Goal: Task Accomplishment & Management: Manage account settings

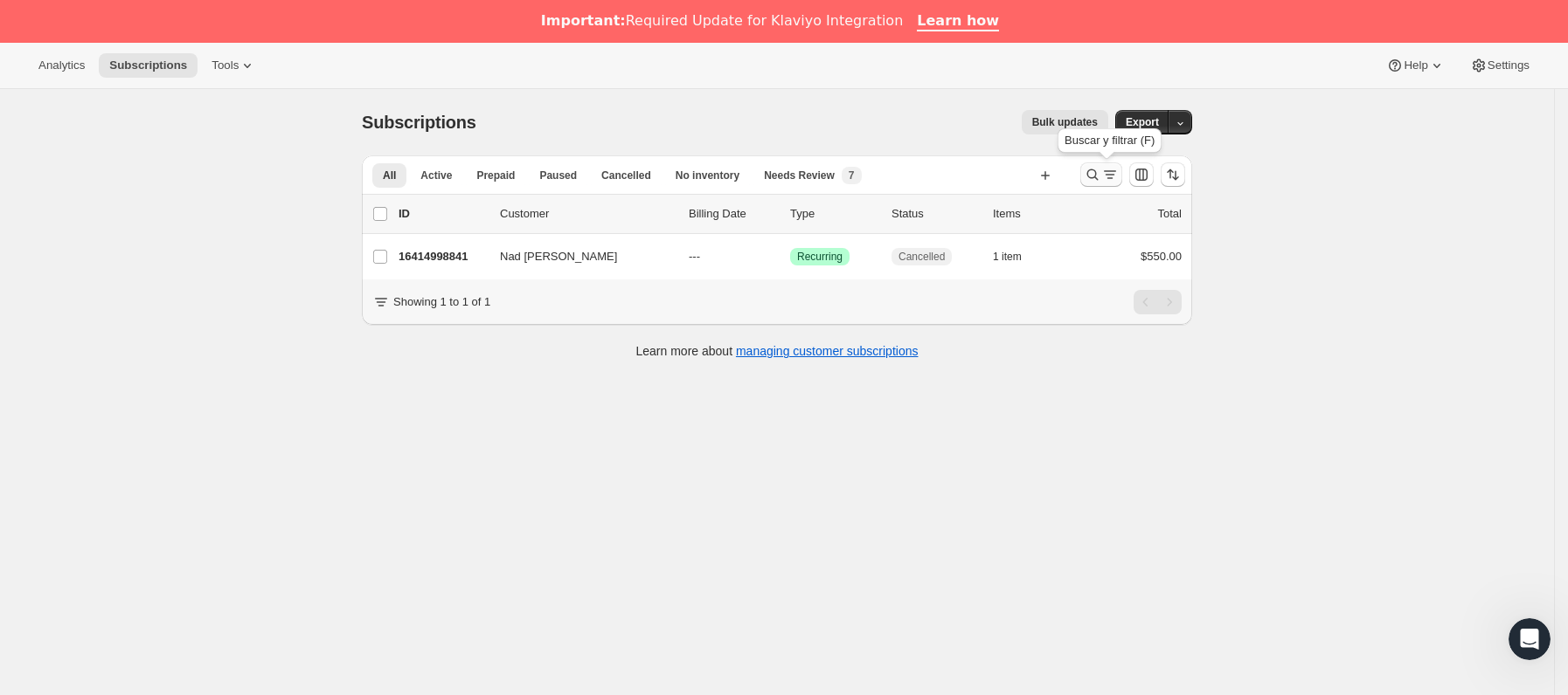
click at [1094, 175] on icon "Buscar y filtrar resultados" at bounding box center [1092, 174] width 17 height 17
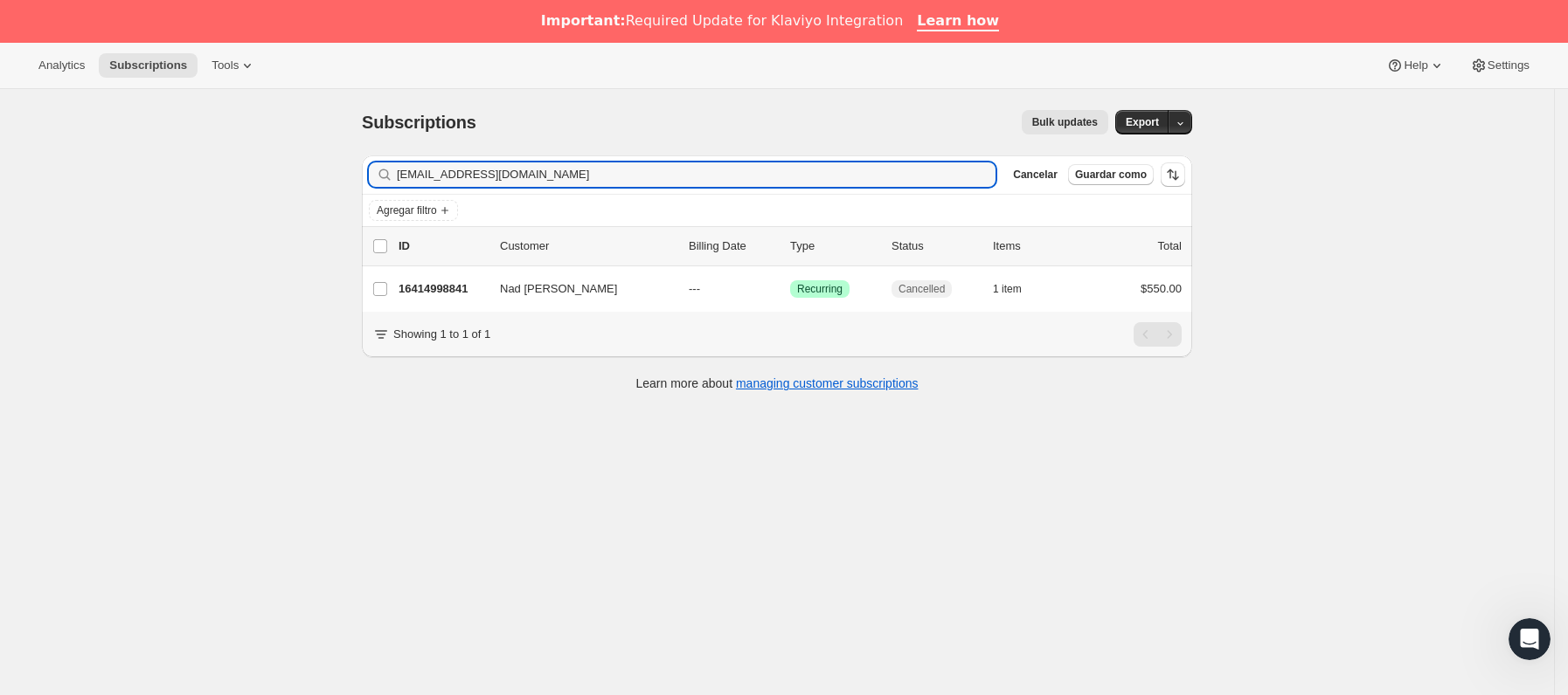
drag, startPoint x: 685, startPoint y: 164, endPoint x: 181, endPoint y: 173, distance: 504.1
click at [182, 173] on div "Subscriptions. Esta página está lista Subscriptions Bulk updates Más acciones B…" at bounding box center [777, 436] width 1554 height 695
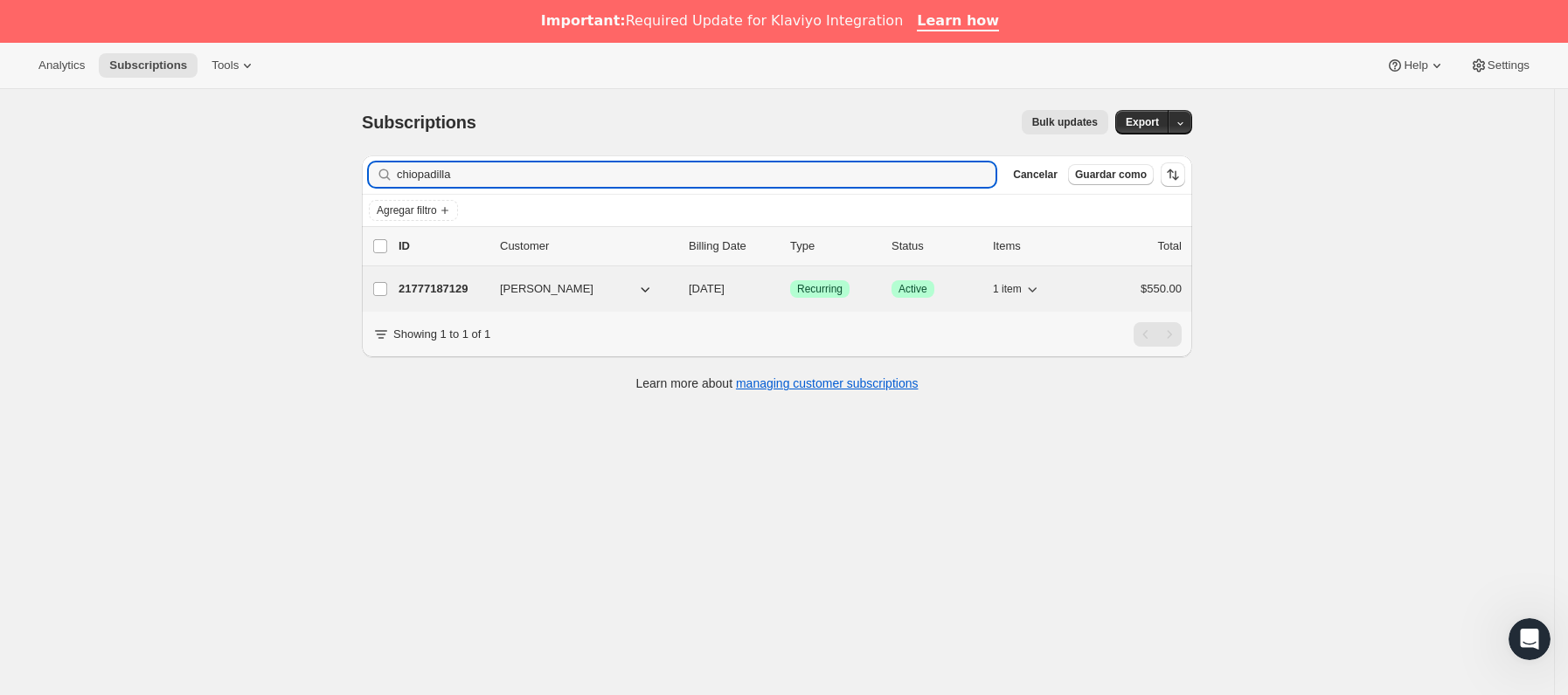
type input "chiopadilla"
click at [486, 289] on p "21777187129" at bounding box center [442, 290] width 87 height 17
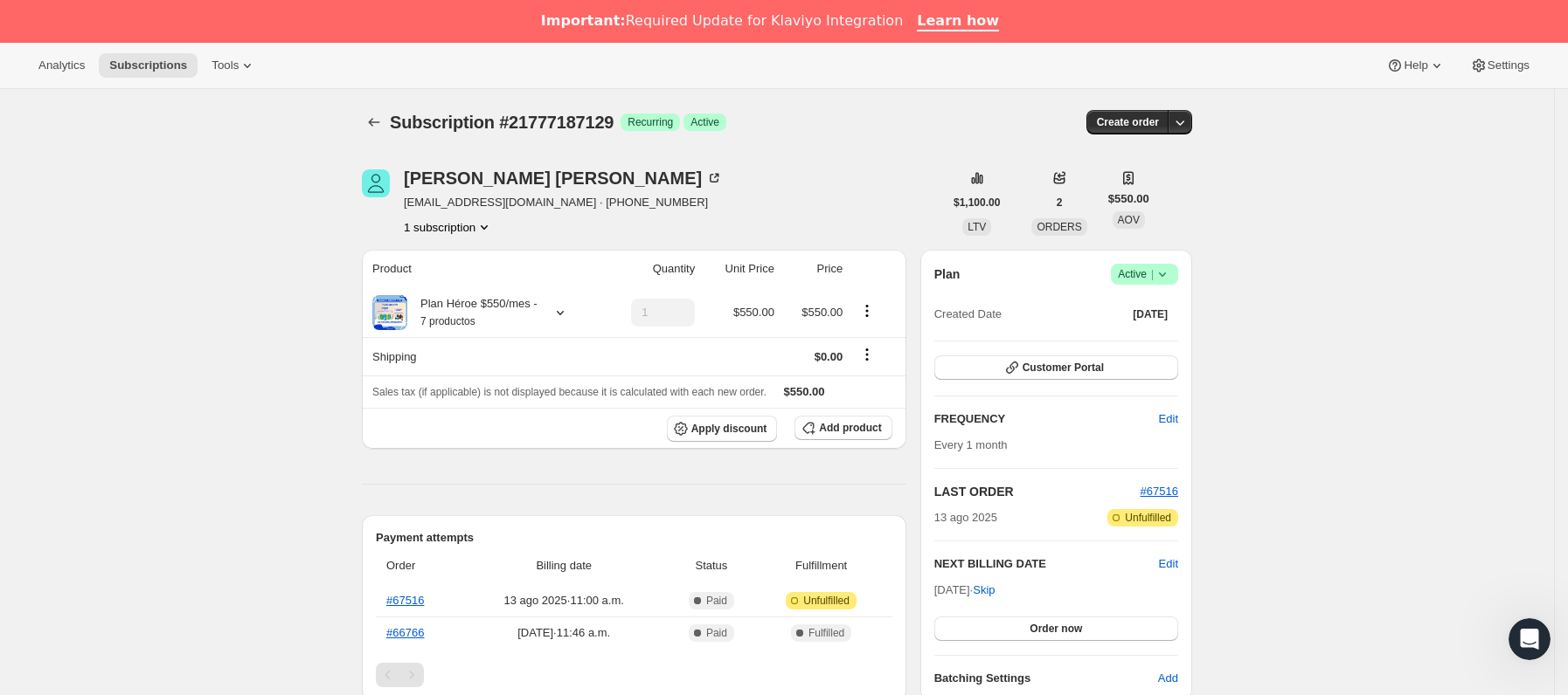
click at [1171, 275] on icon at bounding box center [1162, 274] width 17 height 17
click at [1167, 333] on span "Cancel subscription" at bounding box center [1152, 338] width 99 height 13
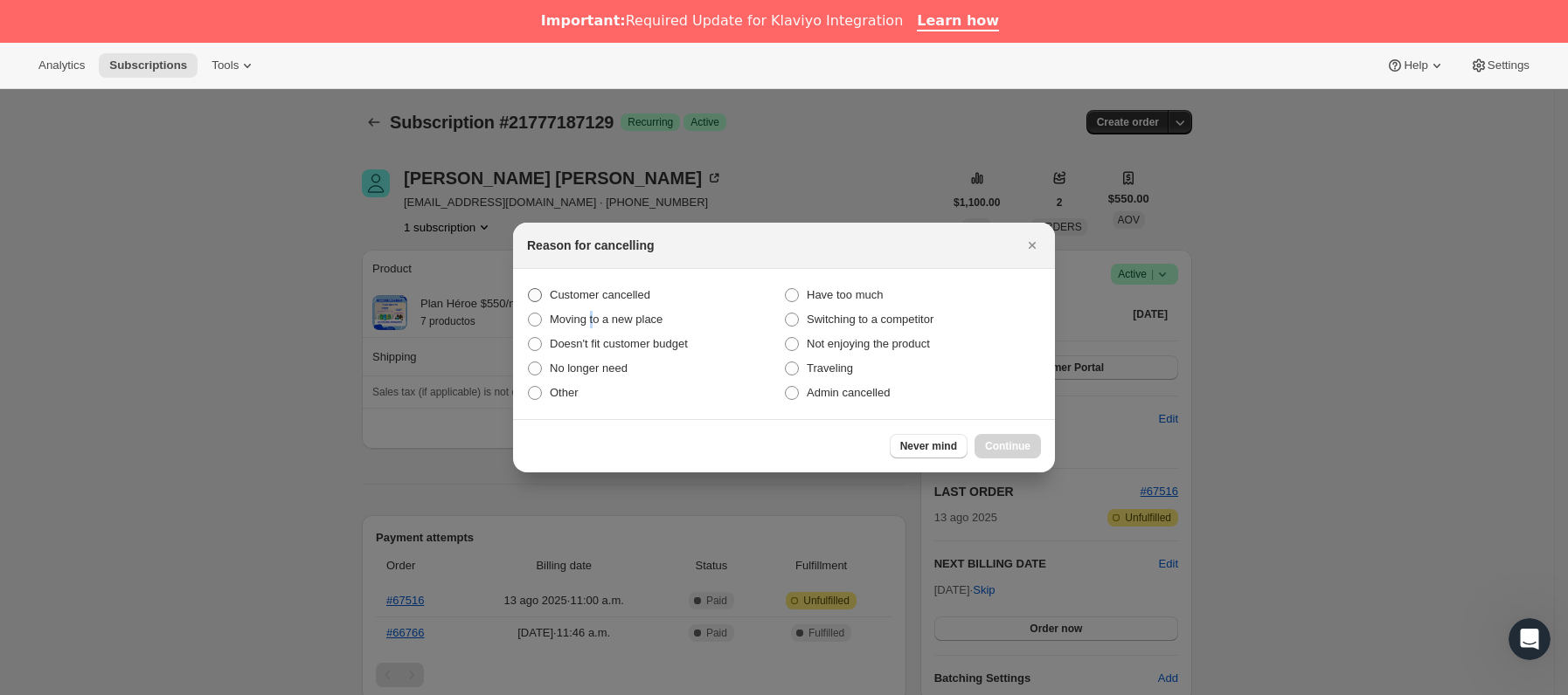
click at [593, 308] on label "Moving to a new place" at bounding box center [656, 320] width 257 height 25
click at [590, 299] on span "Customer cancelled" at bounding box center [599, 295] width 101 height 13
click at [528, 290] on input "Customer cancelled" at bounding box center [527, 289] width 1 height 1
radio input "true"
click at [996, 443] on span "Continue" at bounding box center [1007, 446] width 45 height 14
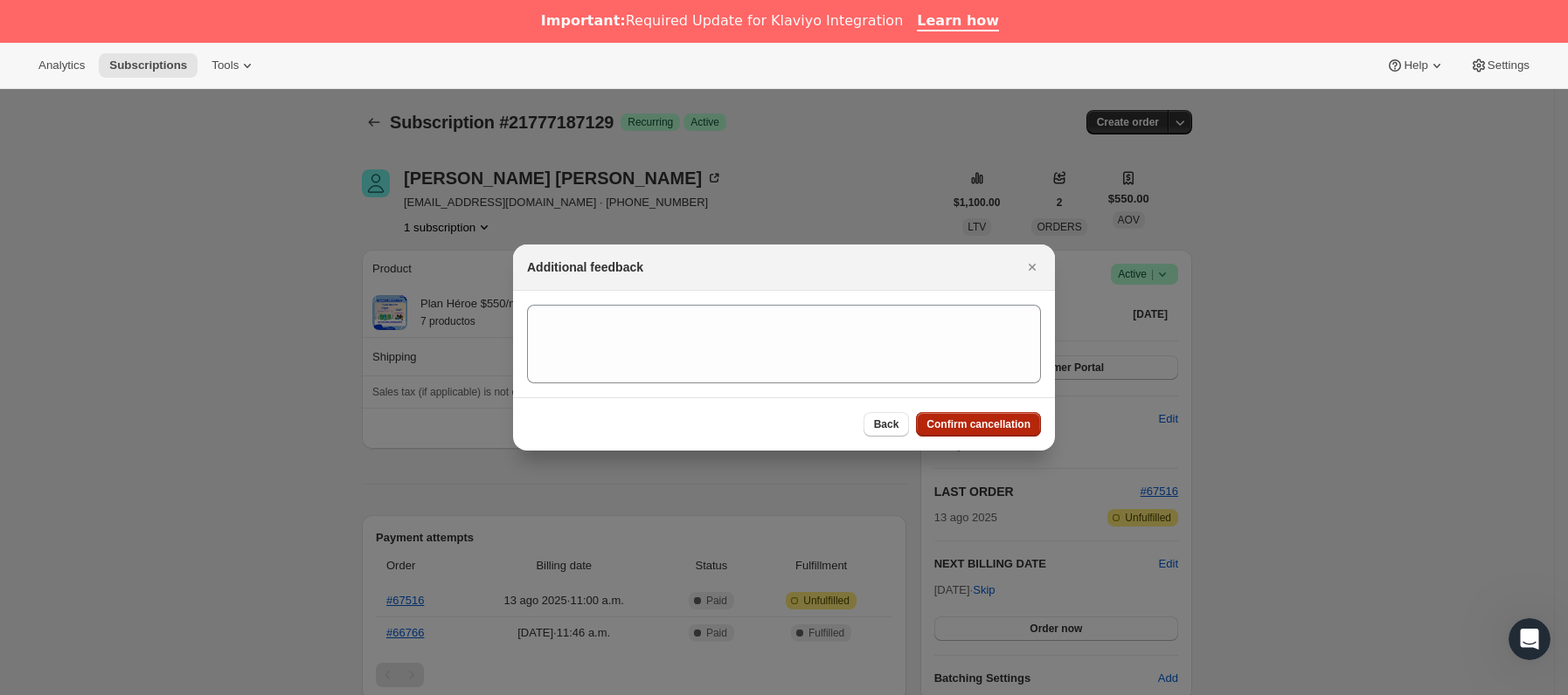
click at [1001, 429] on span "Confirm cancellation" at bounding box center [978, 425] width 104 height 14
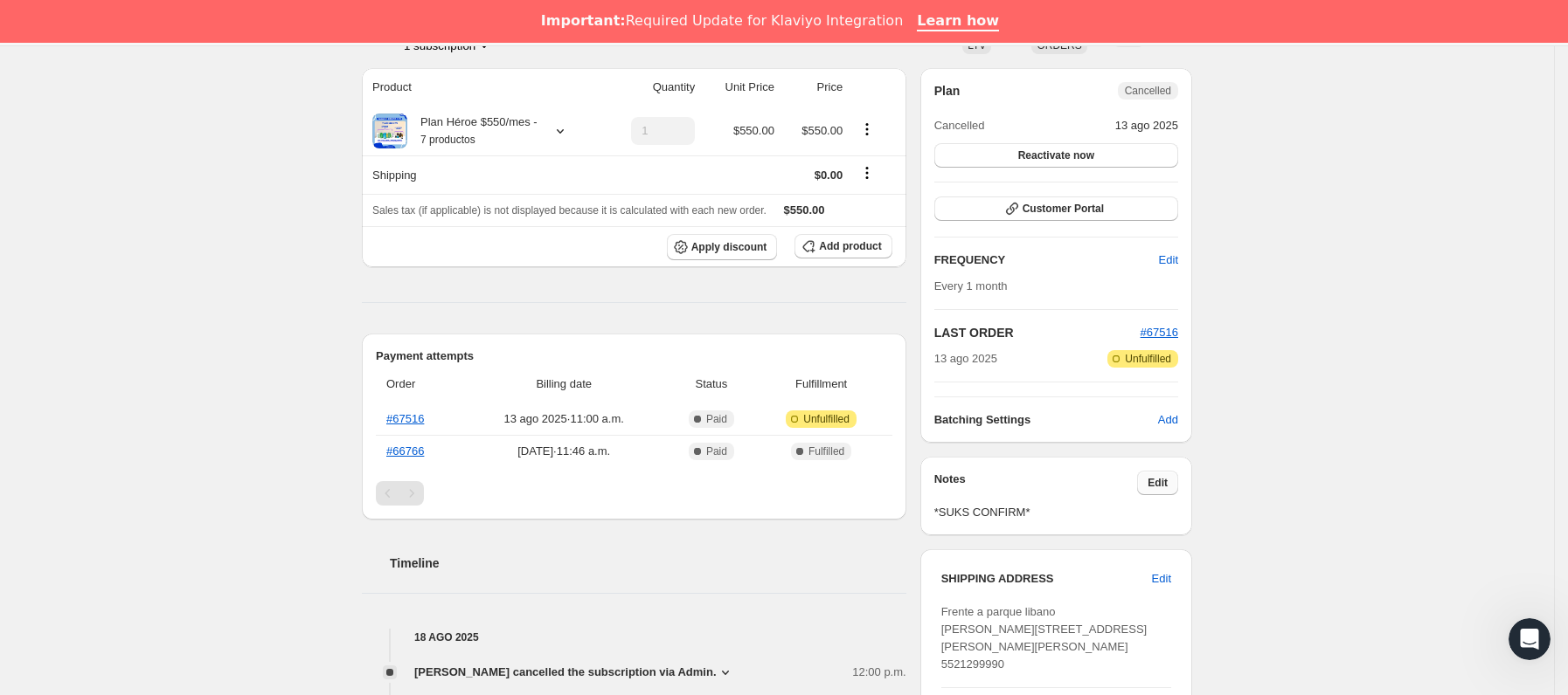
click at [1158, 487] on span "Edit" at bounding box center [1158, 483] width 20 height 14
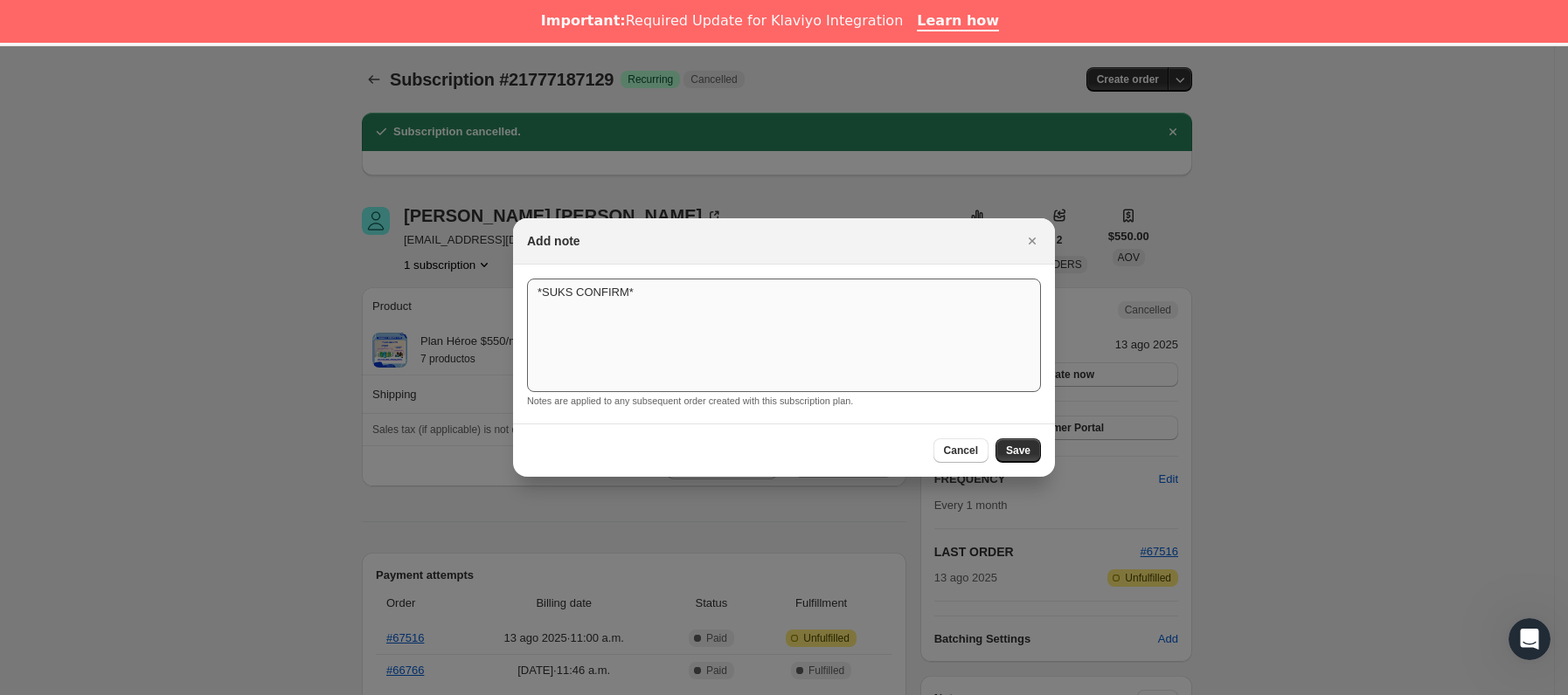
scroll to position [262, 0]
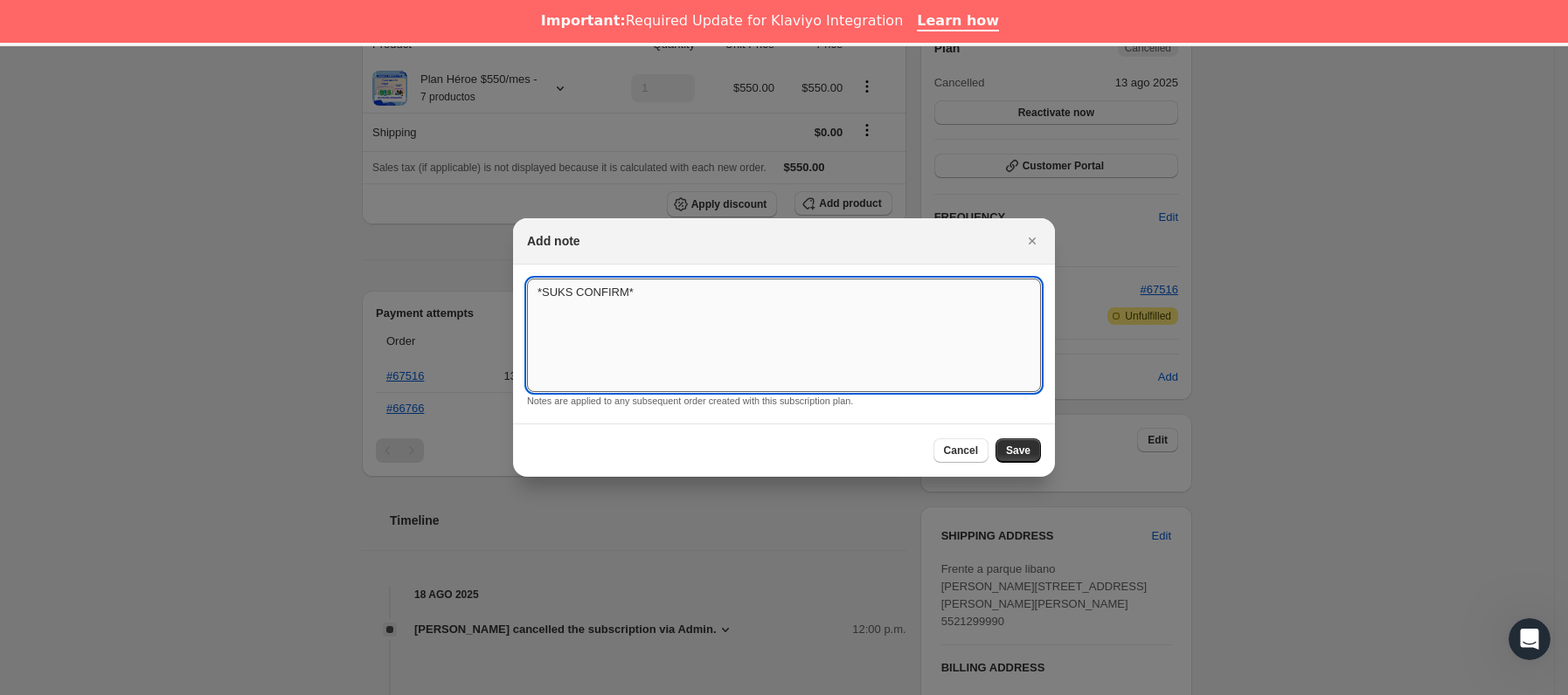
drag, startPoint x: 766, startPoint y: 283, endPoint x: 763, endPoint y: 304, distance: 21.2
click at [766, 290] on textarea "*SUKS CONFIRM*" at bounding box center [784, 336] width 514 height 113
type textarea "*SUKS CONFIRM* no indica"
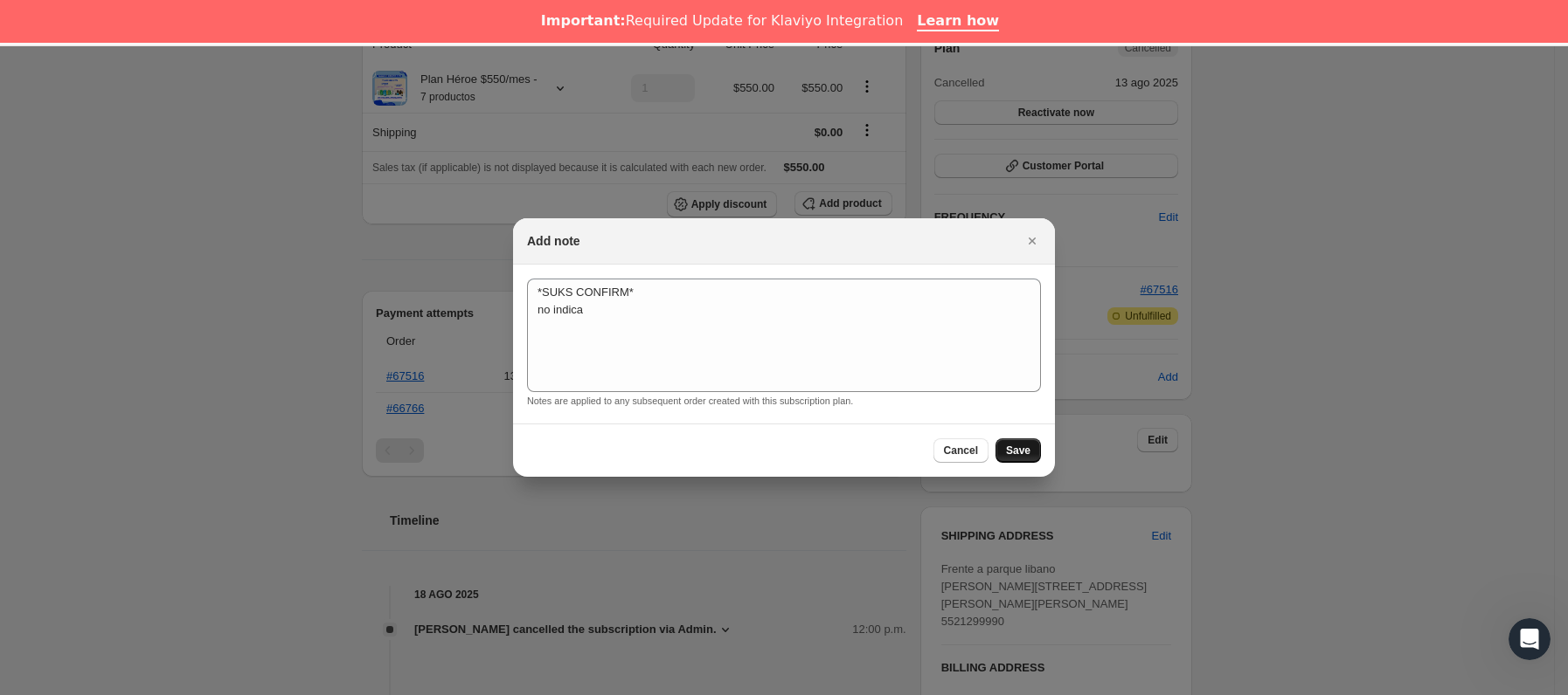
click at [1033, 450] on button "Save" at bounding box center [1018, 451] width 45 height 25
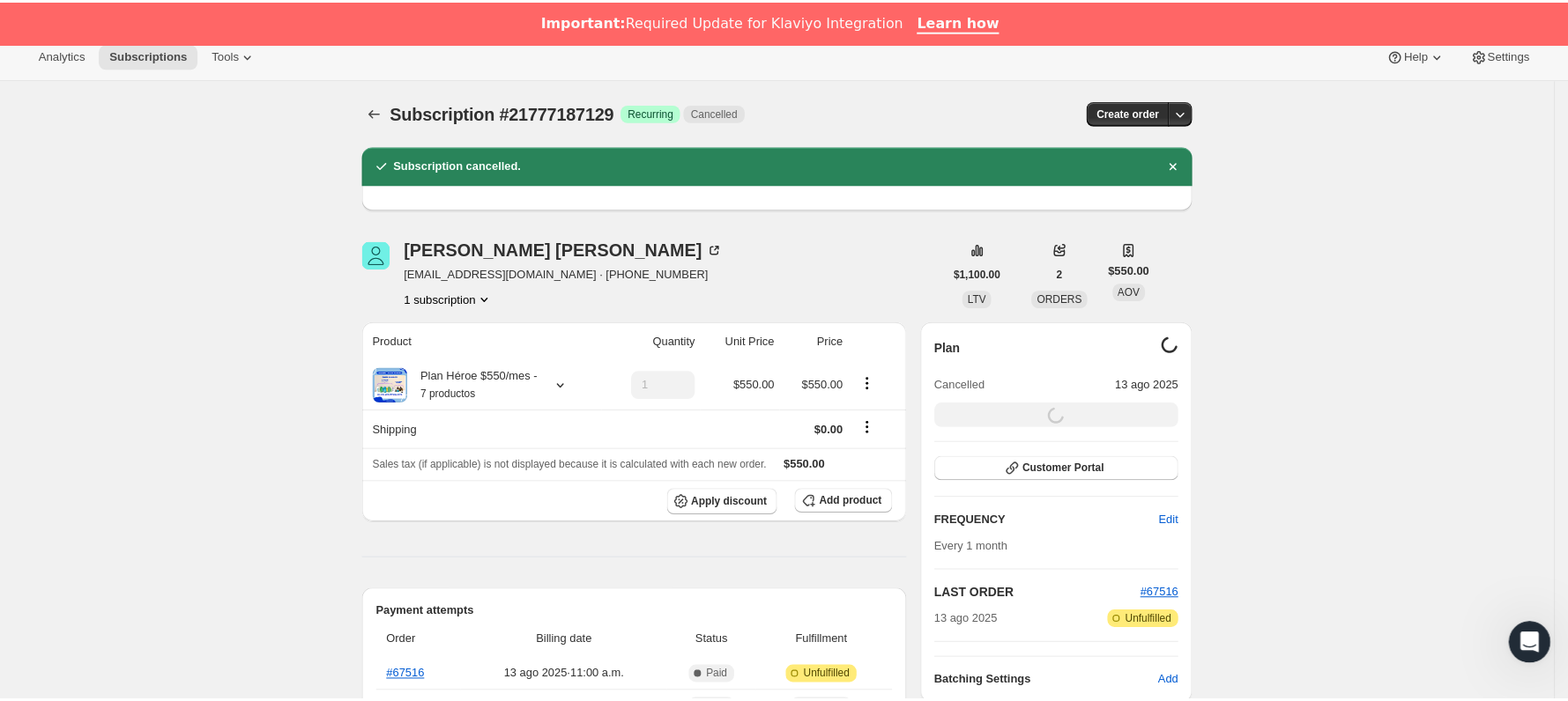
scroll to position [0, 0]
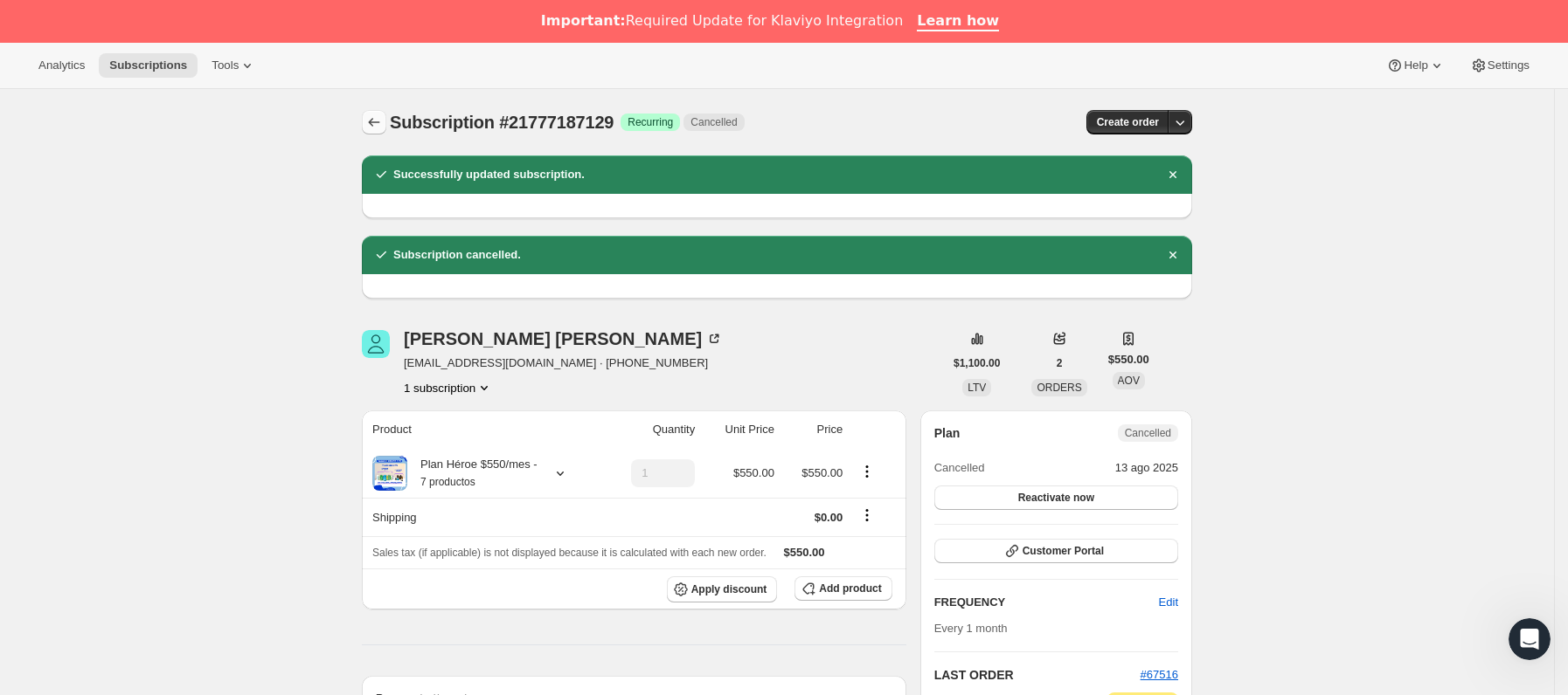
click at [381, 120] on icon "Subscriptions" at bounding box center [374, 122] width 17 height 17
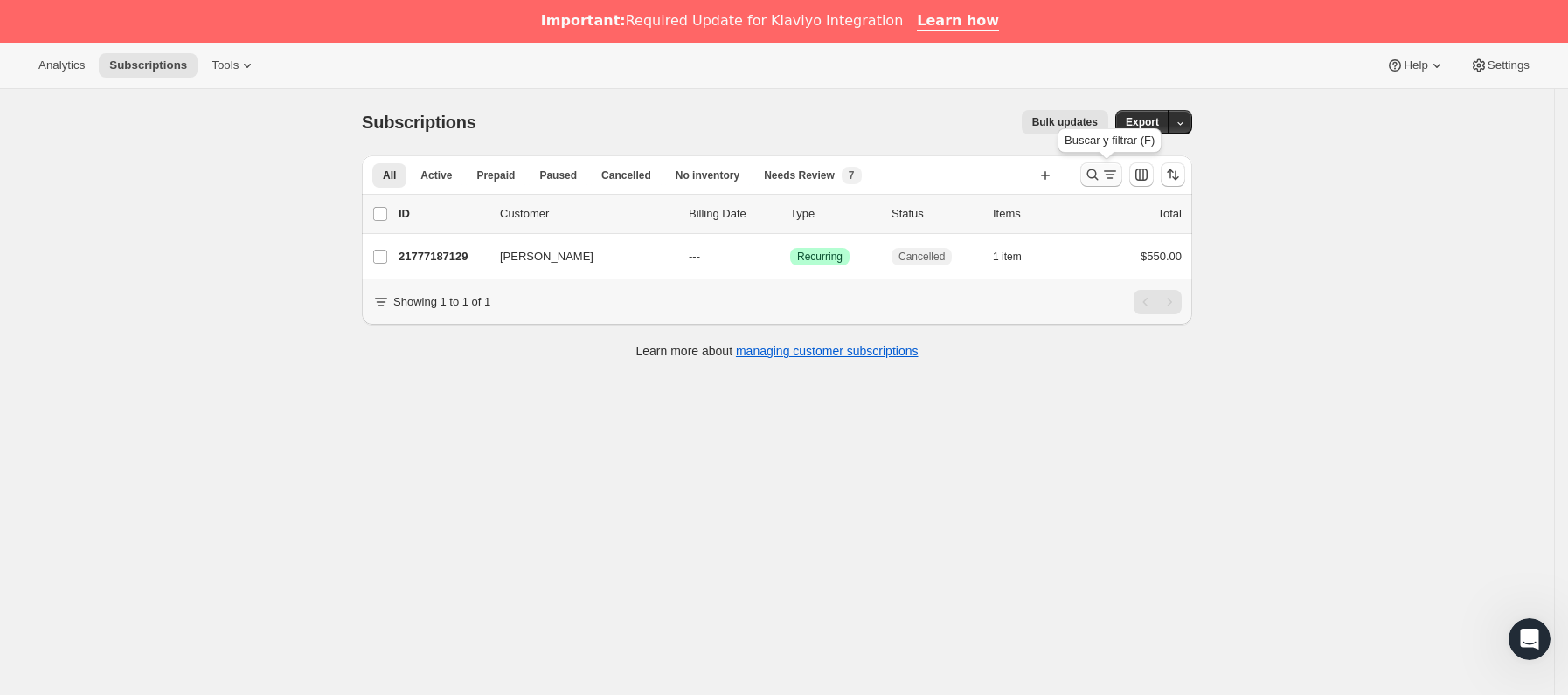
click at [1094, 178] on icon "Buscar y filtrar resultados" at bounding box center [1092, 174] width 17 height 17
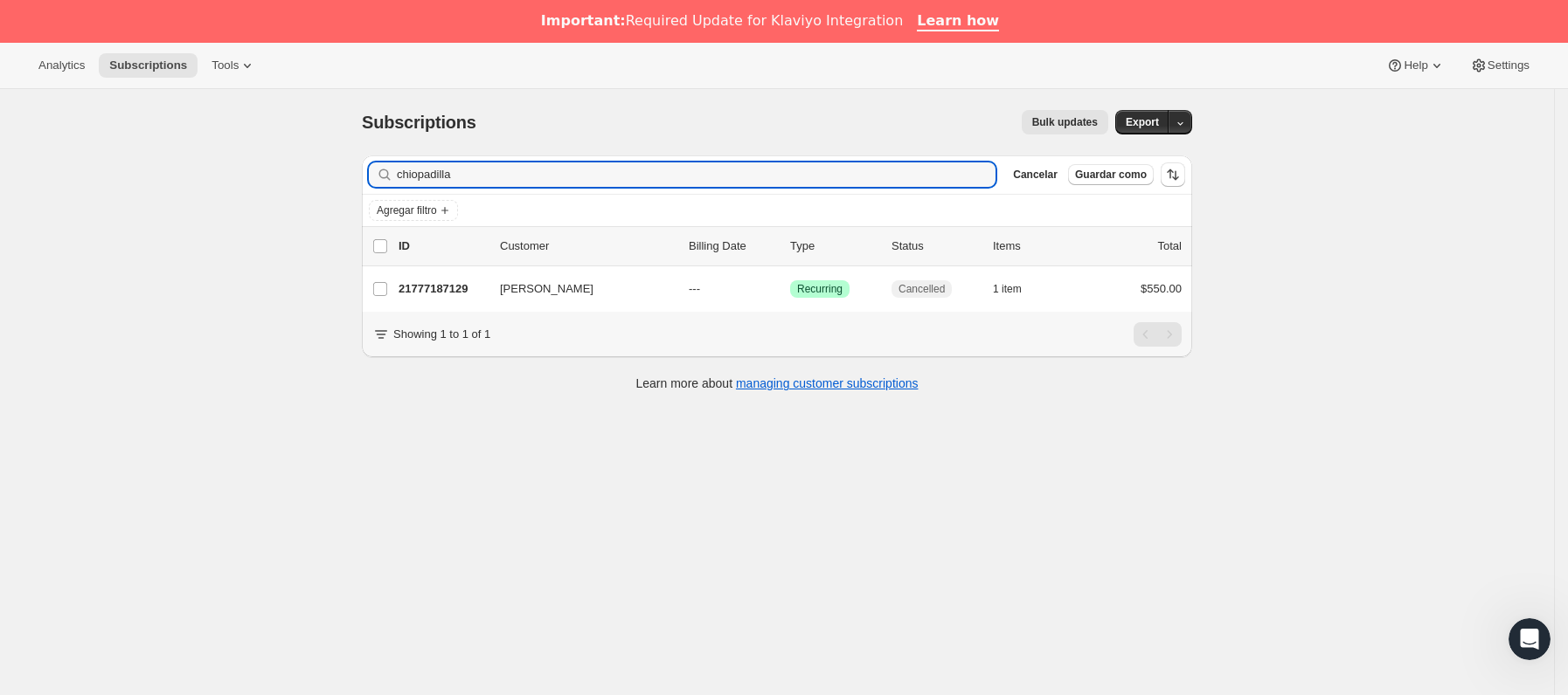
drag, startPoint x: 579, startPoint y: 176, endPoint x: -18, endPoint y: 181, distance: 597.0
click at [0, 181] on html "Analytics Subscriptions Tools Help Settings Ir directamente al contenido Subscr…" at bounding box center [784, 347] width 1568 height 695
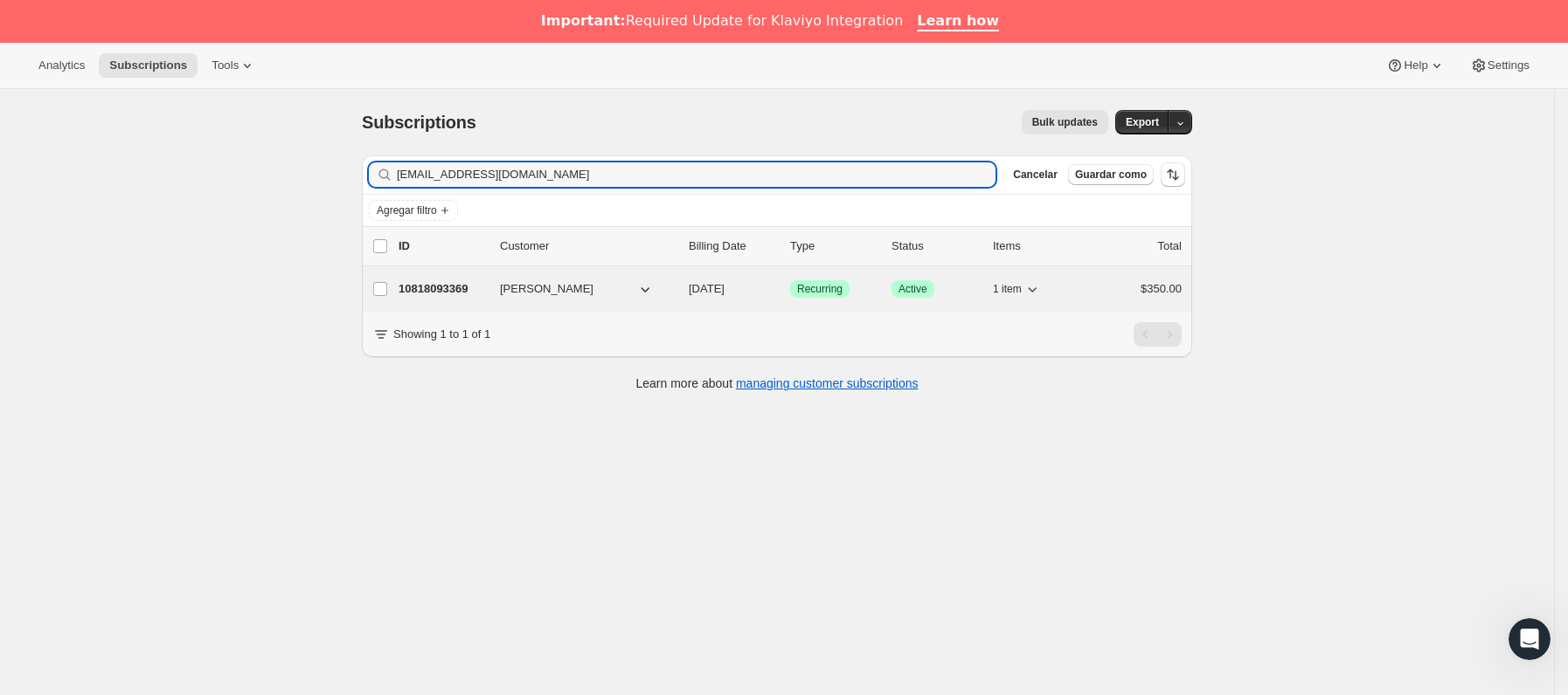
type input "[EMAIL_ADDRESS][DOMAIN_NAME]"
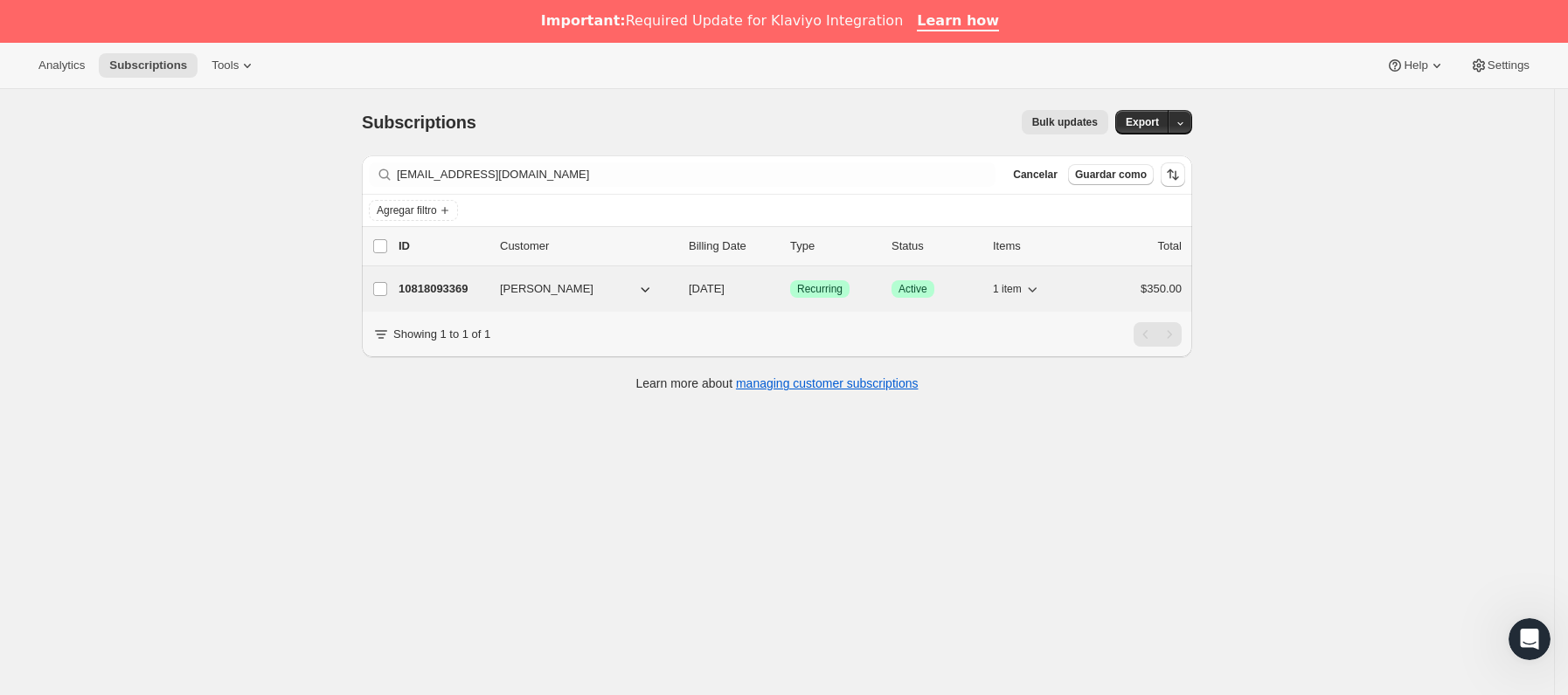
click at [480, 290] on p "10818093369" at bounding box center [442, 290] width 87 height 17
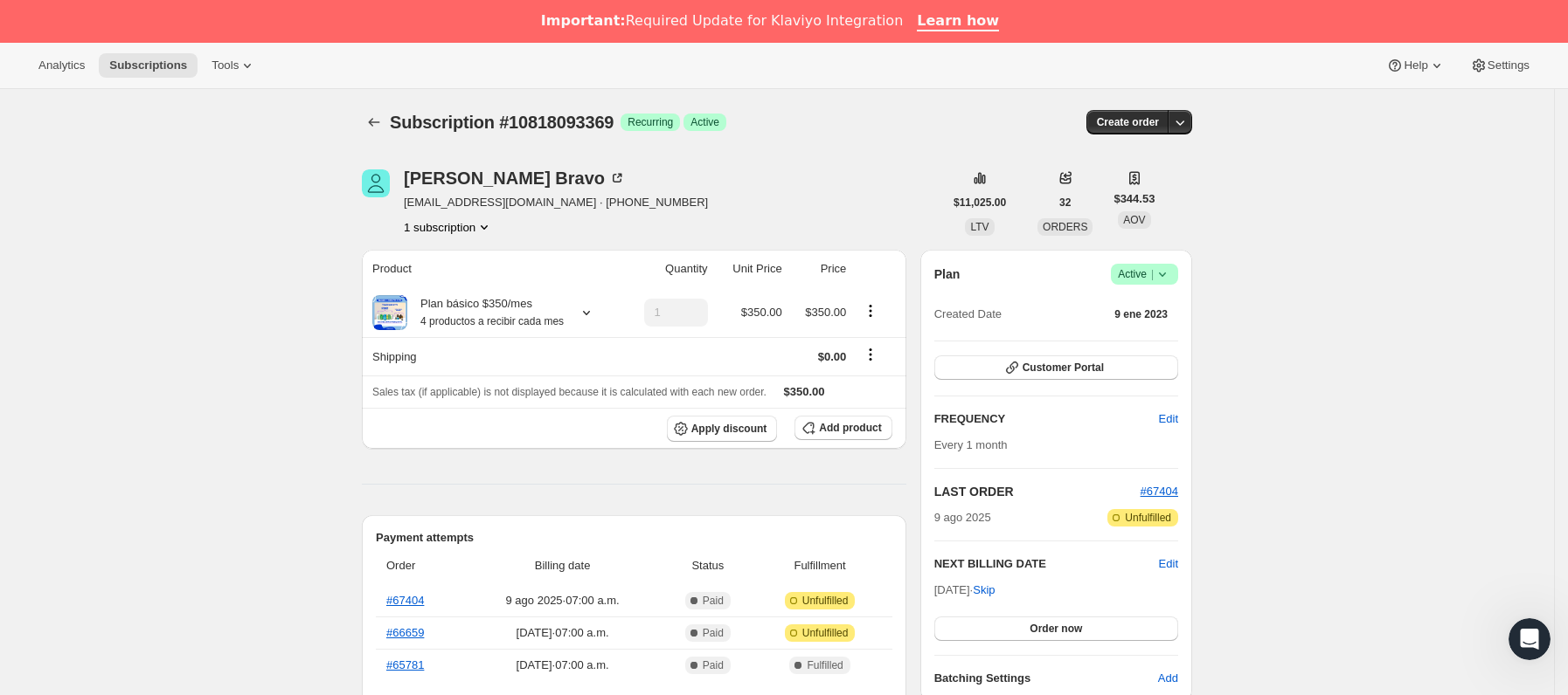
click at [1171, 277] on icon at bounding box center [1162, 274] width 17 height 17
click at [1148, 330] on button "Cancel subscription" at bounding box center [1153, 338] width 109 height 28
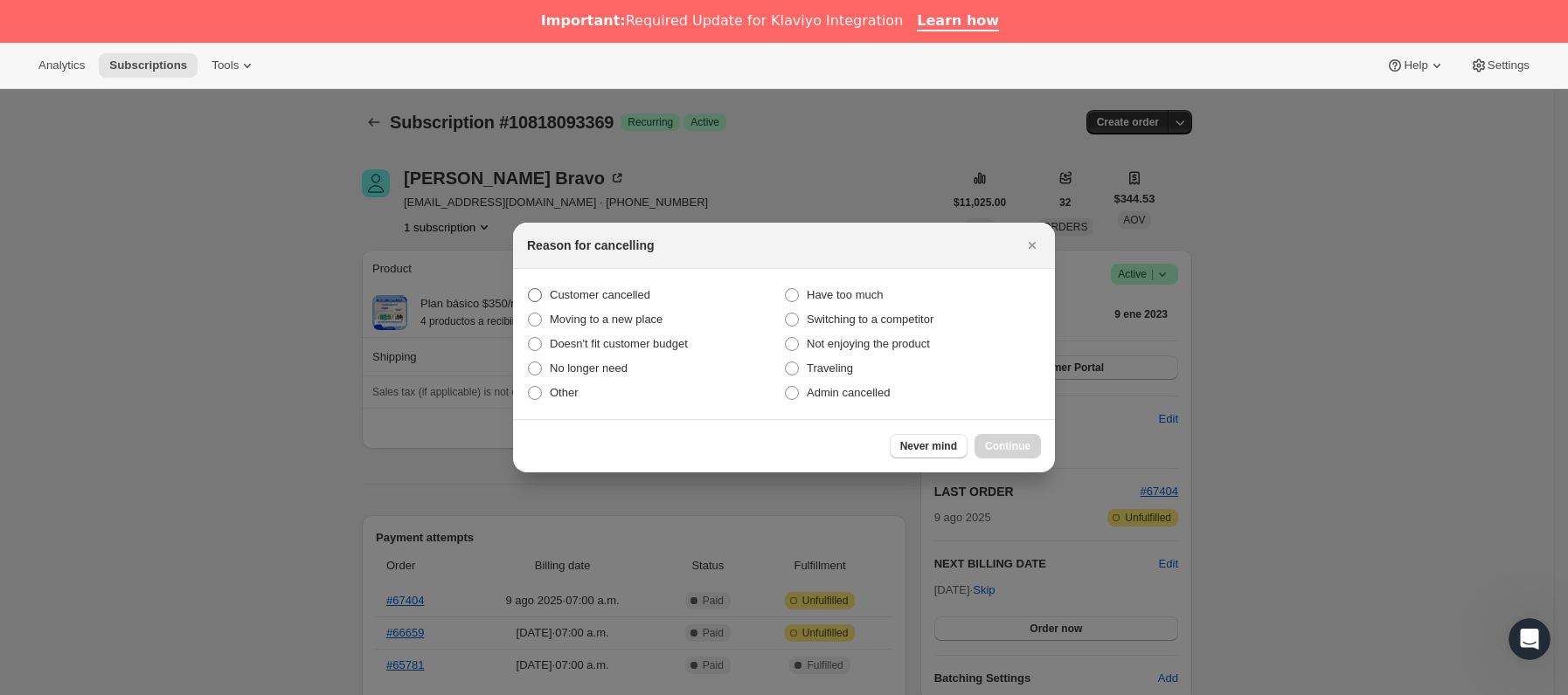
click at [585, 292] on span "Customer cancelled" at bounding box center [599, 295] width 101 height 13
click at [528, 290] on input "Customer cancelled" at bounding box center [527, 289] width 1 height 1
radio input "true"
click at [1007, 440] on span "Continue" at bounding box center [1007, 446] width 45 height 14
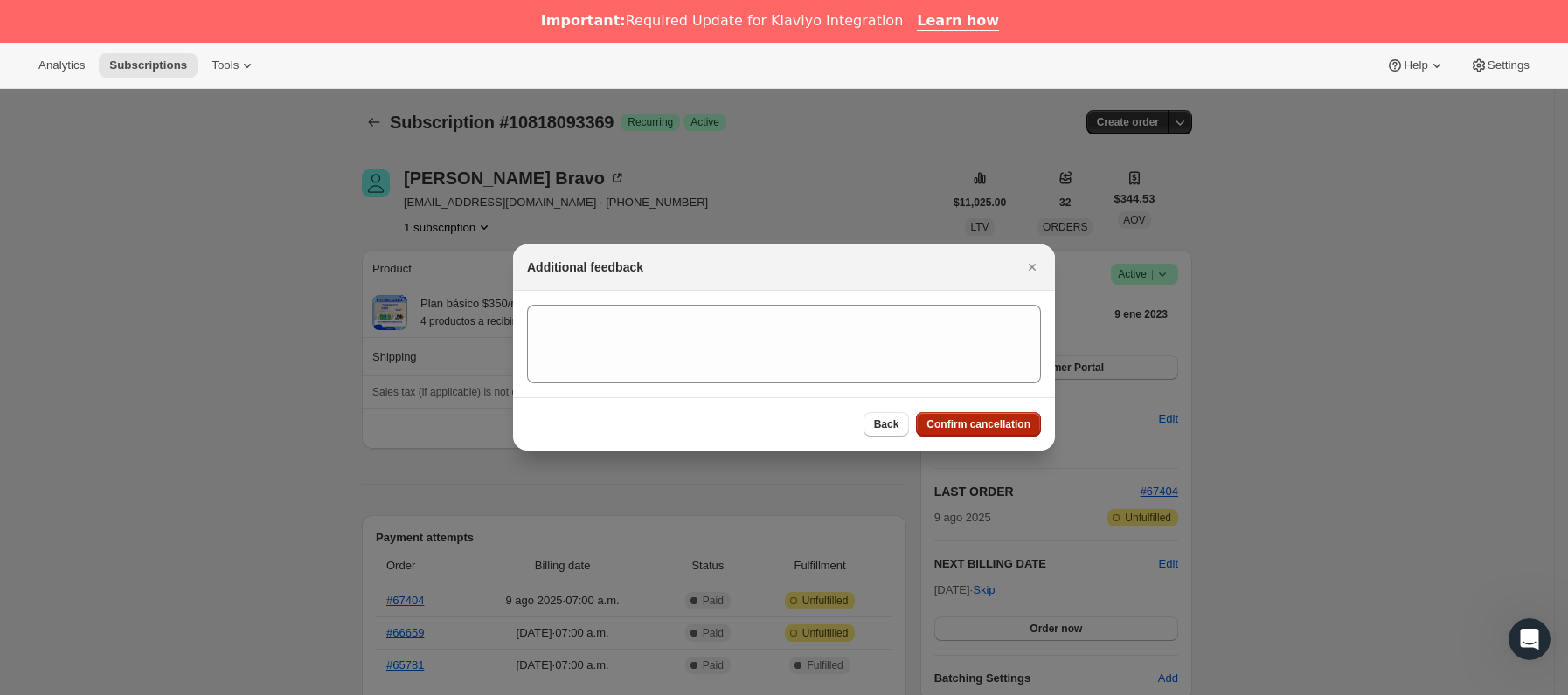
click at [999, 435] on button "Confirm cancellation" at bounding box center [978, 425] width 125 height 25
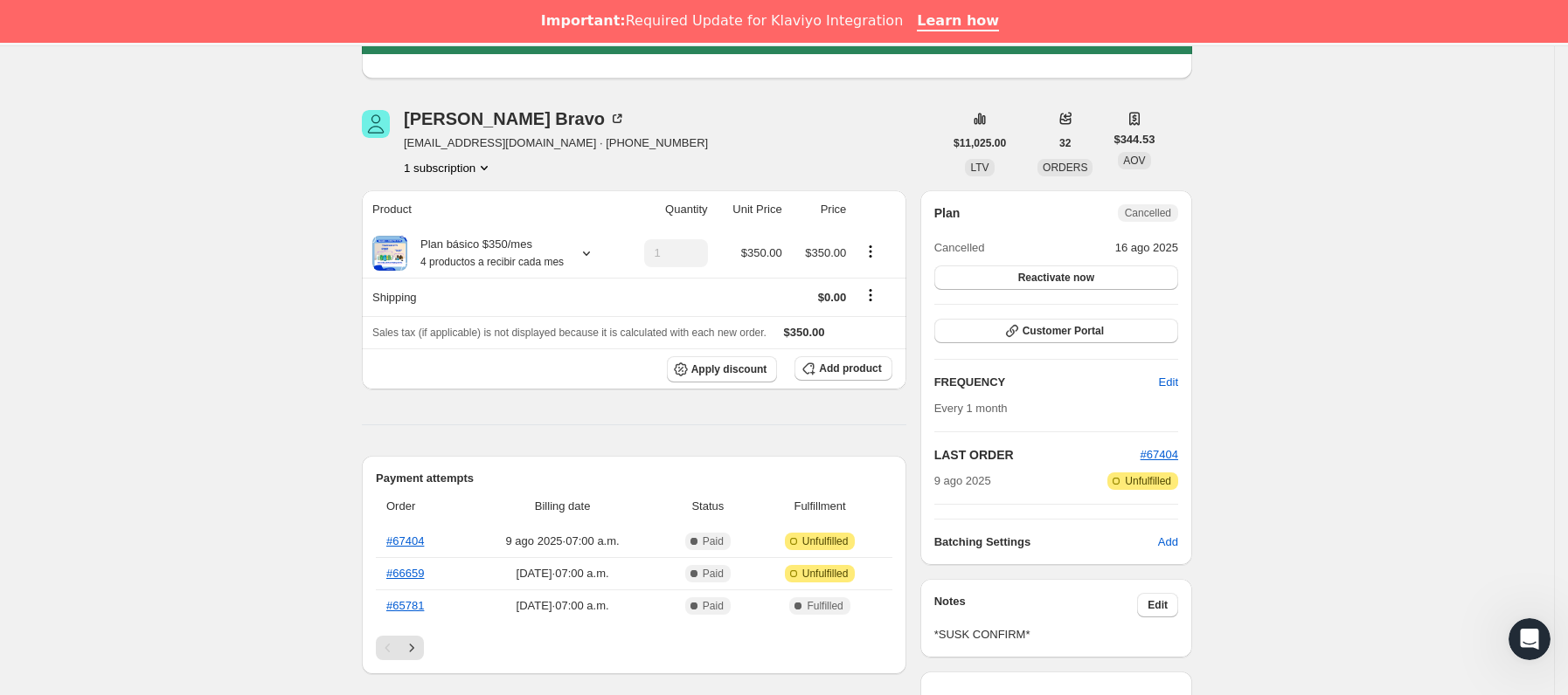
scroll to position [524, 0]
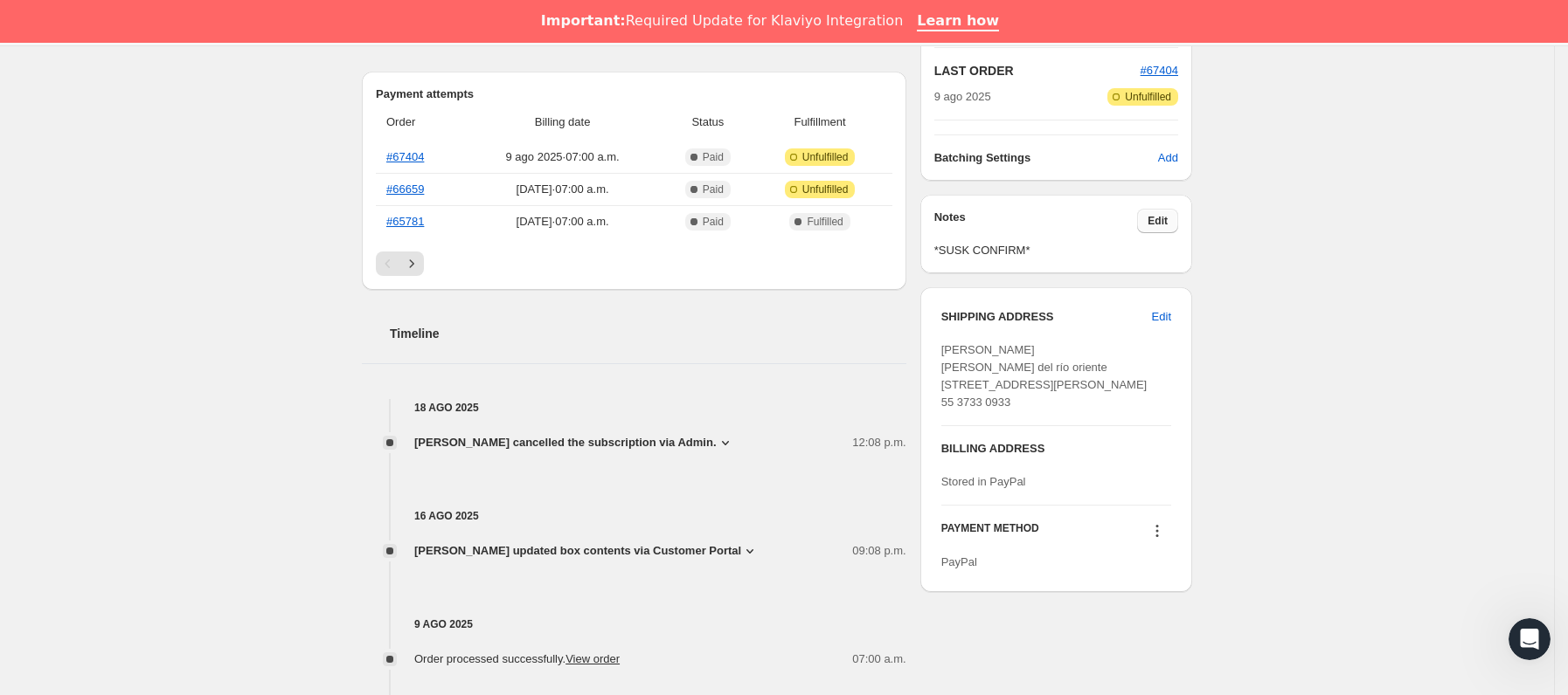
click at [1159, 218] on span "Edit" at bounding box center [1158, 220] width 20 height 14
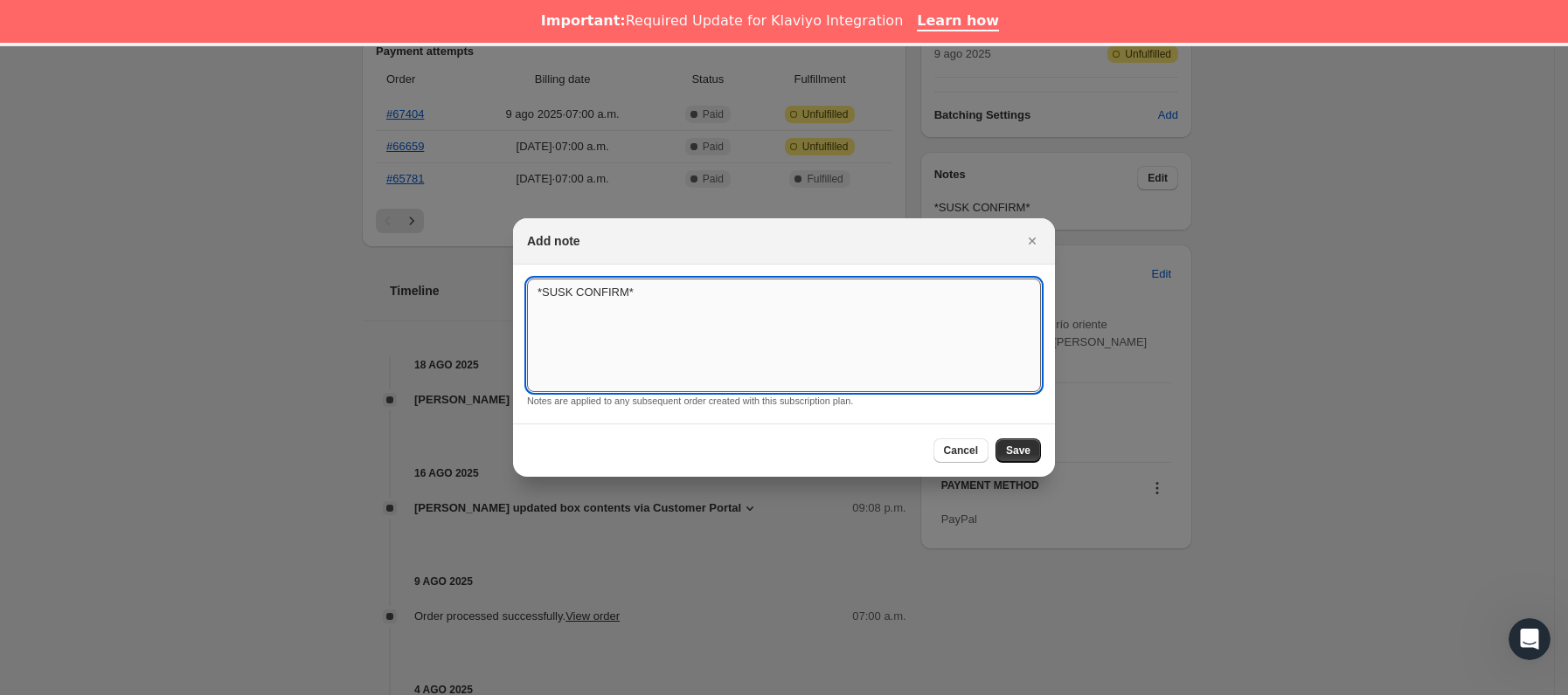
click at [730, 333] on textarea "*SUSK CONFIRM*" at bounding box center [784, 336] width 514 height 113
type textarea "*SUSK CONFIRM* no indica"
click at [1044, 448] on div "Cancel Save" at bounding box center [784, 451] width 542 height 54
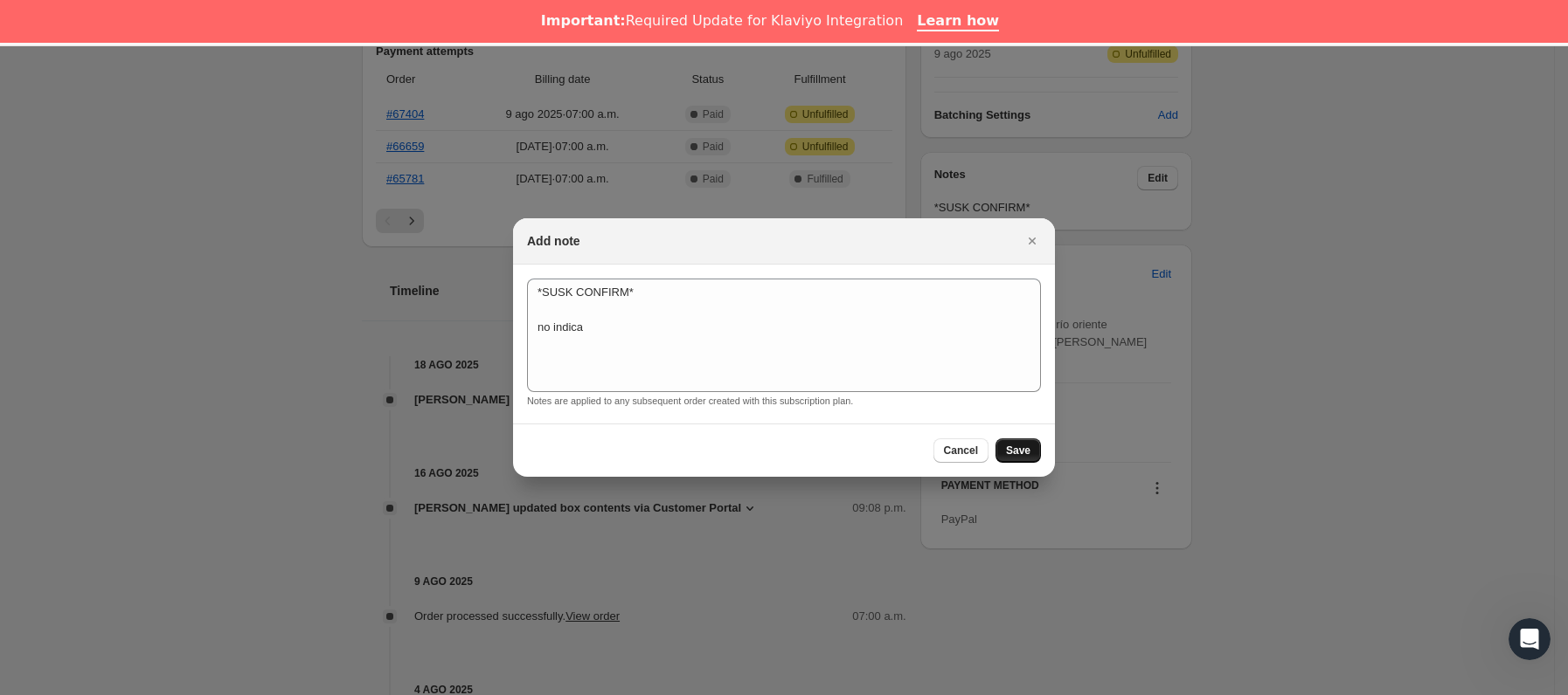
click at [1034, 455] on button "Save" at bounding box center [1018, 451] width 45 height 25
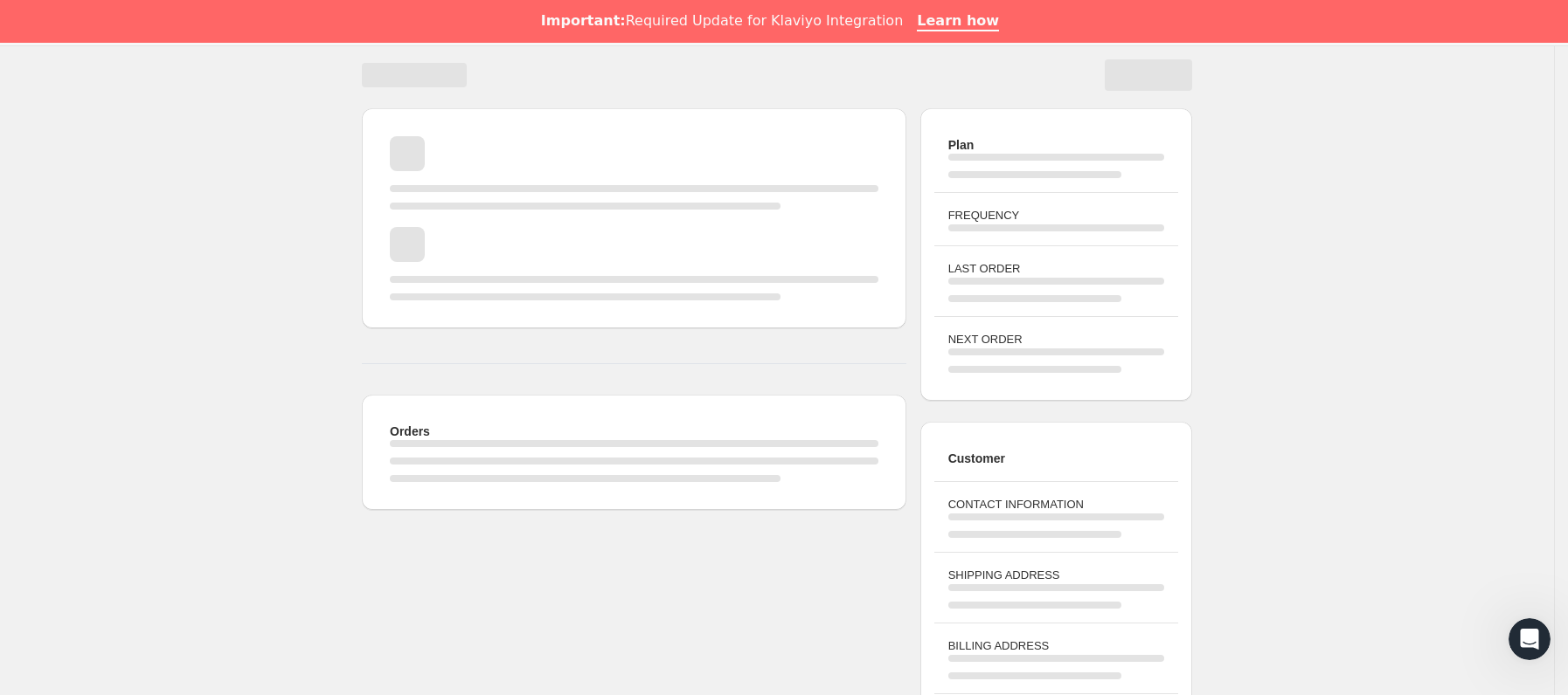
scroll to position [0, 0]
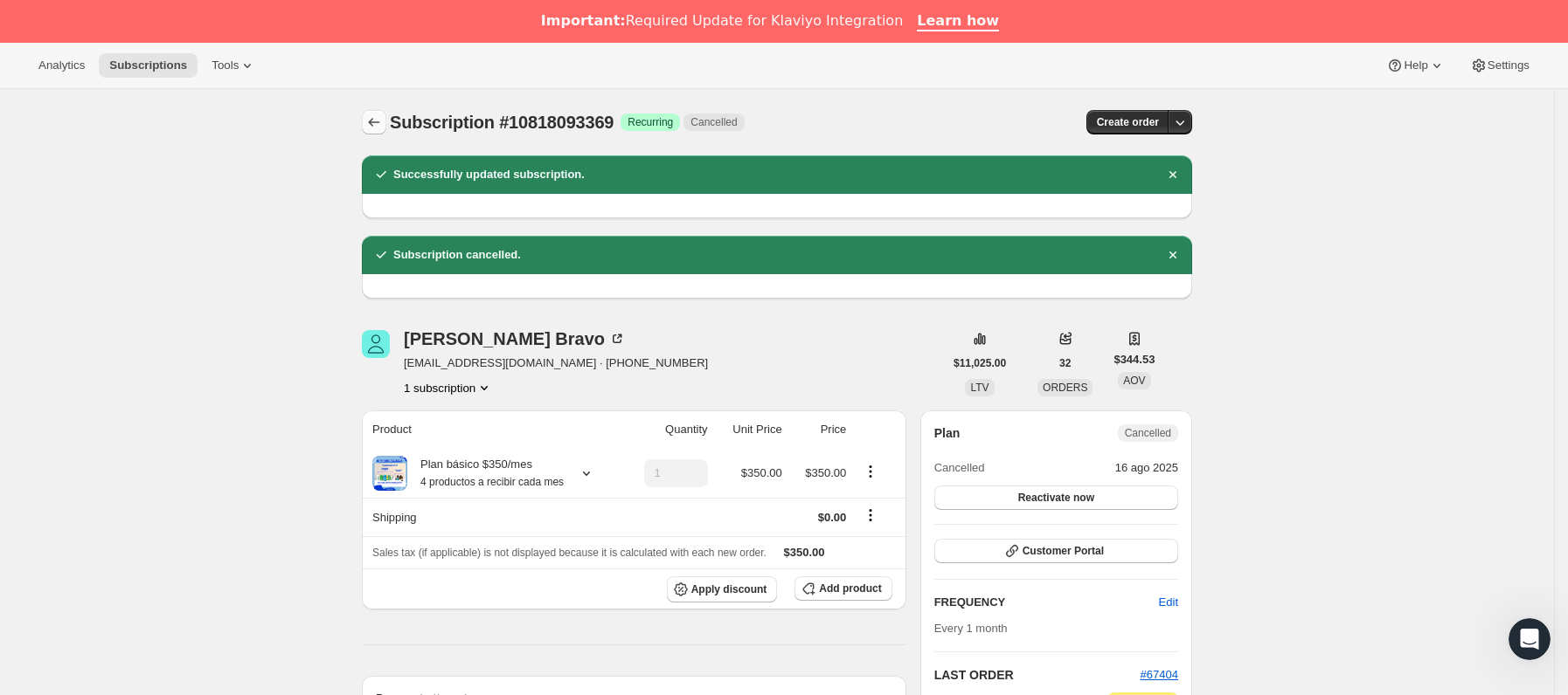
click at [373, 120] on icon "Subscriptions" at bounding box center [374, 122] width 17 height 17
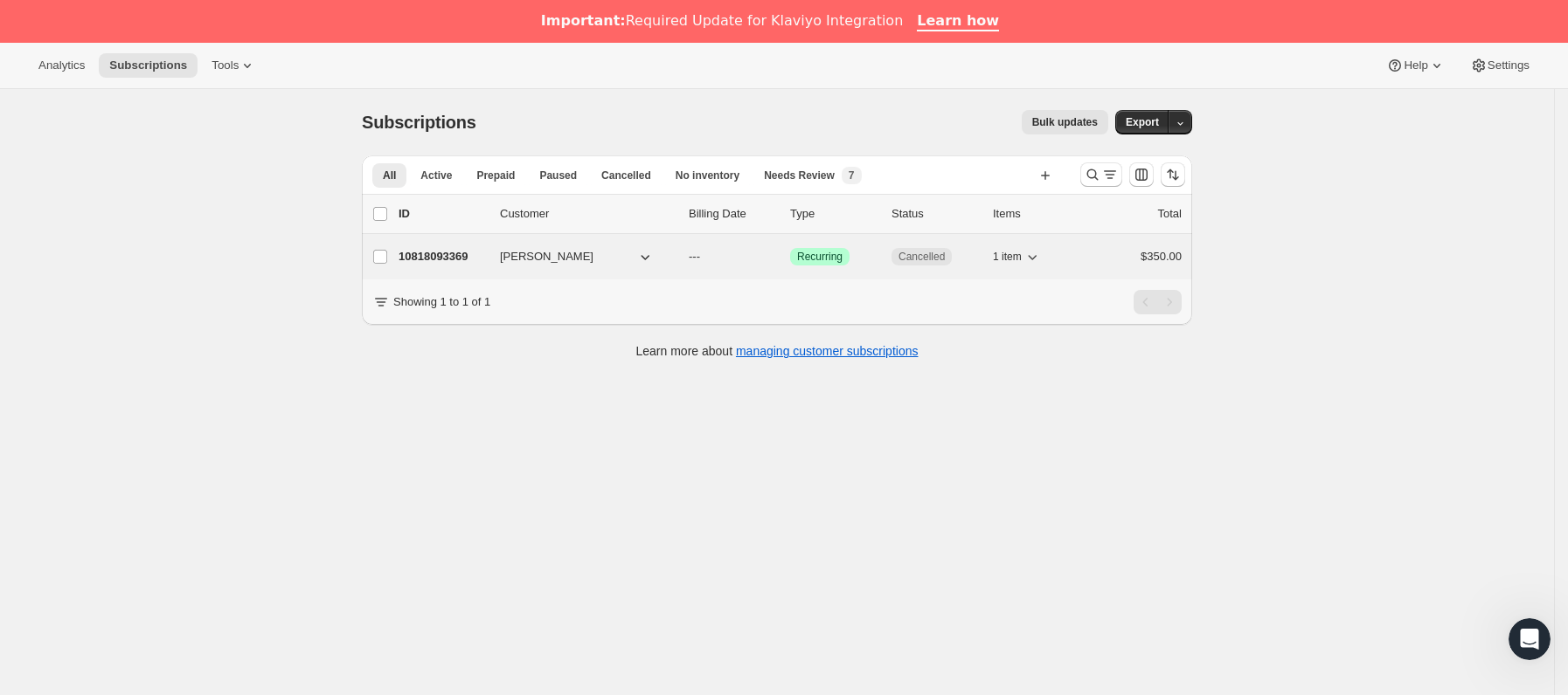
click at [540, 265] on span "[PERSON_NAME]" at bounding box center [547, 257] width 94 height 17
click at [488, 248] on div "10818093369 [PERSON_NAME] --- Logrado Recurring Cancelled 1 item $350.00" at bounding box center [790, 257] width 784 height 25
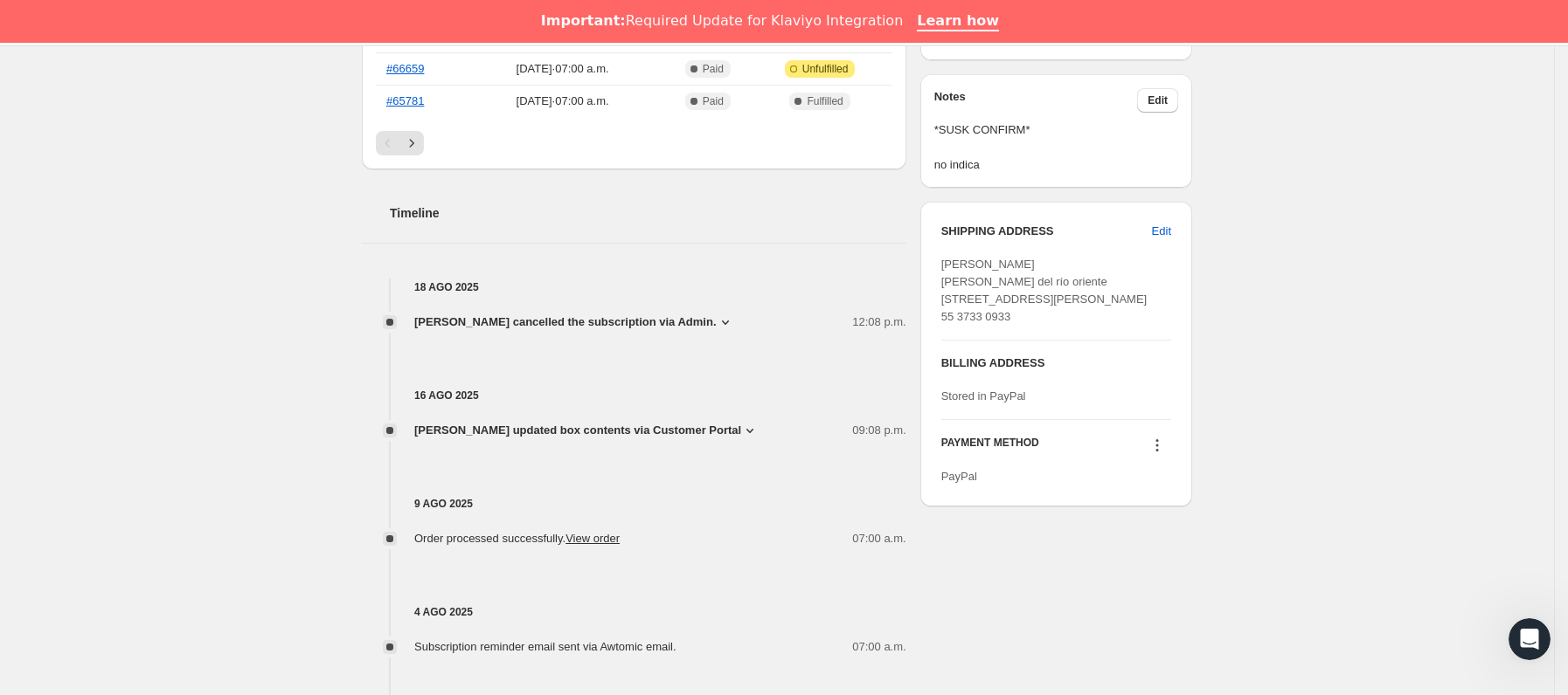
scroll to position [609, 0]
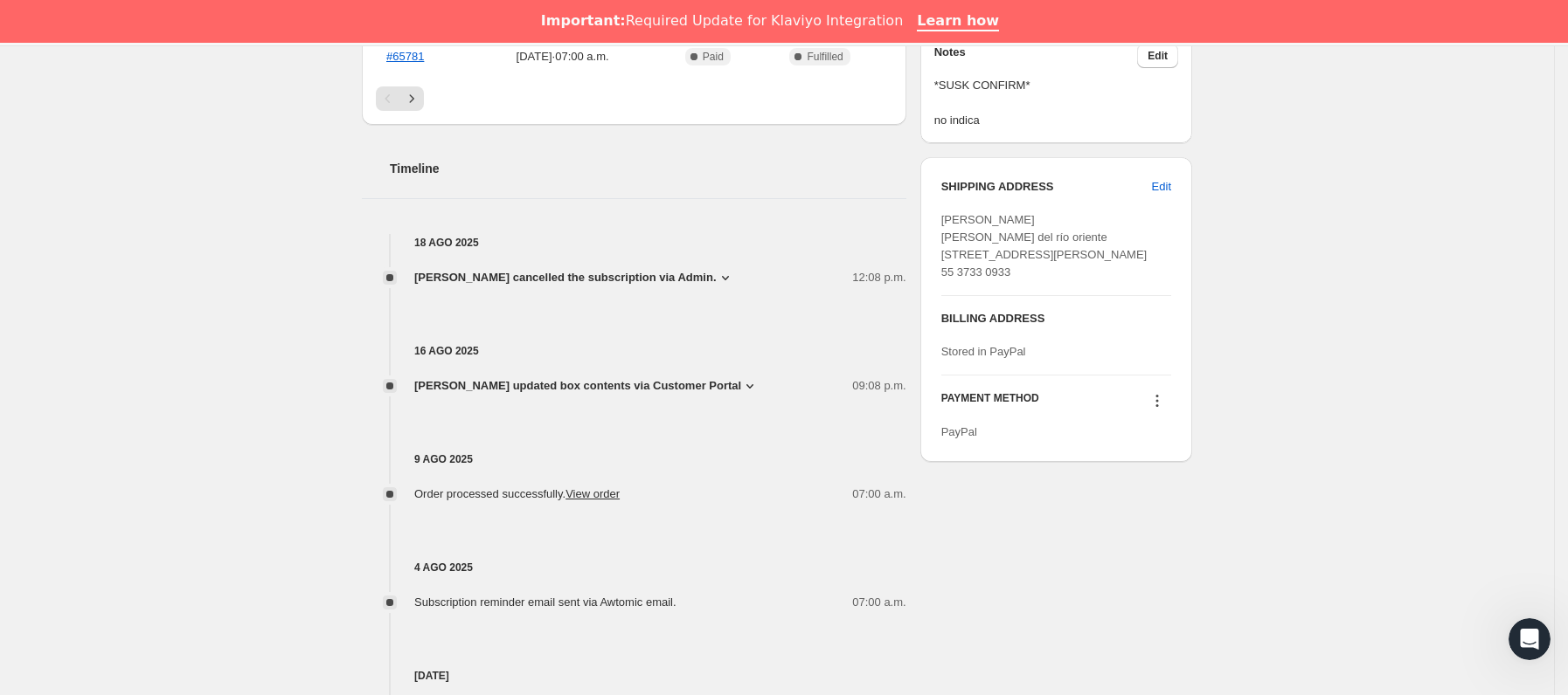
click at [741, 382] on icon at bounding box center [750, 386] width 17 height 17
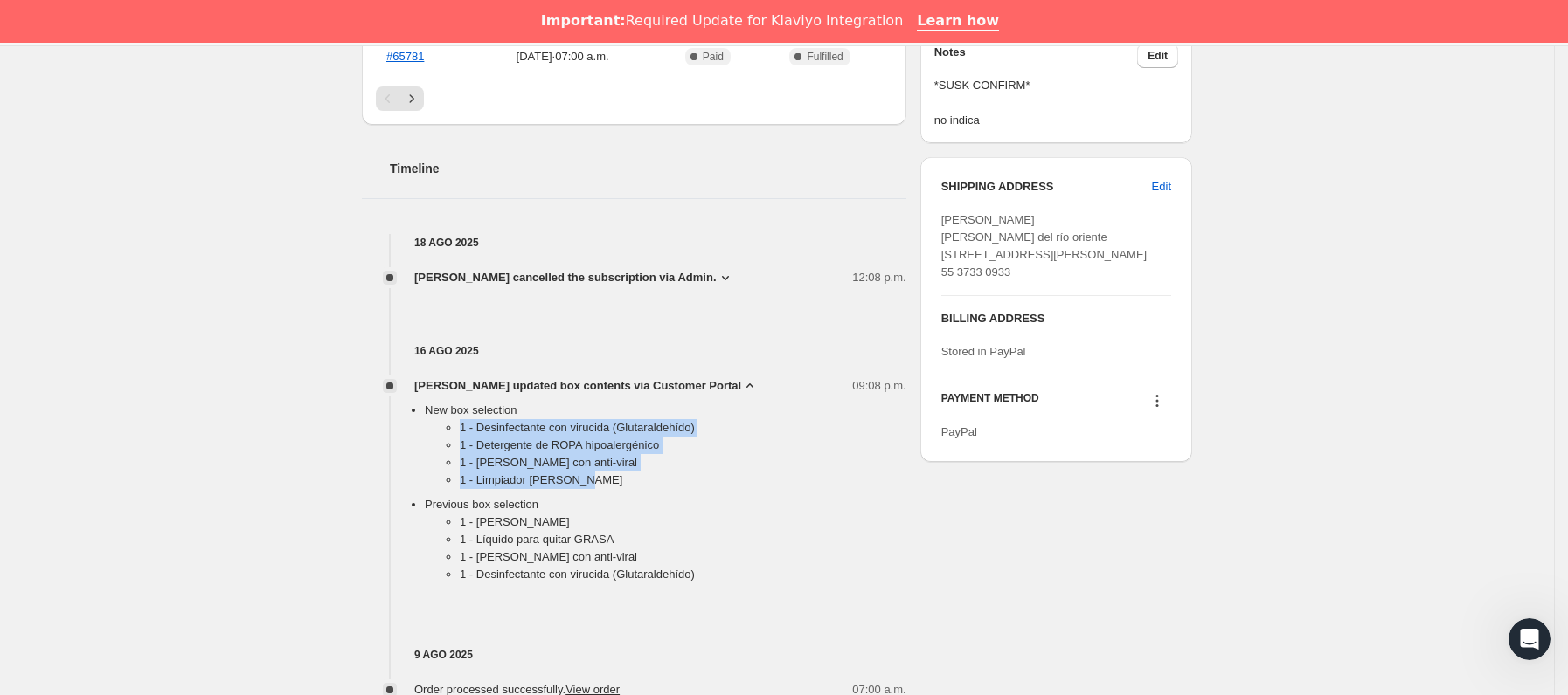
drag, startPoint x: 457, startPoint y: 428, endPoint x: 617, endPoint y: 477, distance: 167.3
click at [617, 477] on ul "1 - Desinfectante con virucida (Glutaraldehído) 1 - Detergente de ROPA hipoaler…" at bounding box center [666, 457] width 481 height 77
copy ul "1 - Desinfectante con virucida (Glutaraldehído) 1 - Detergente de ROPA hipoaler…"
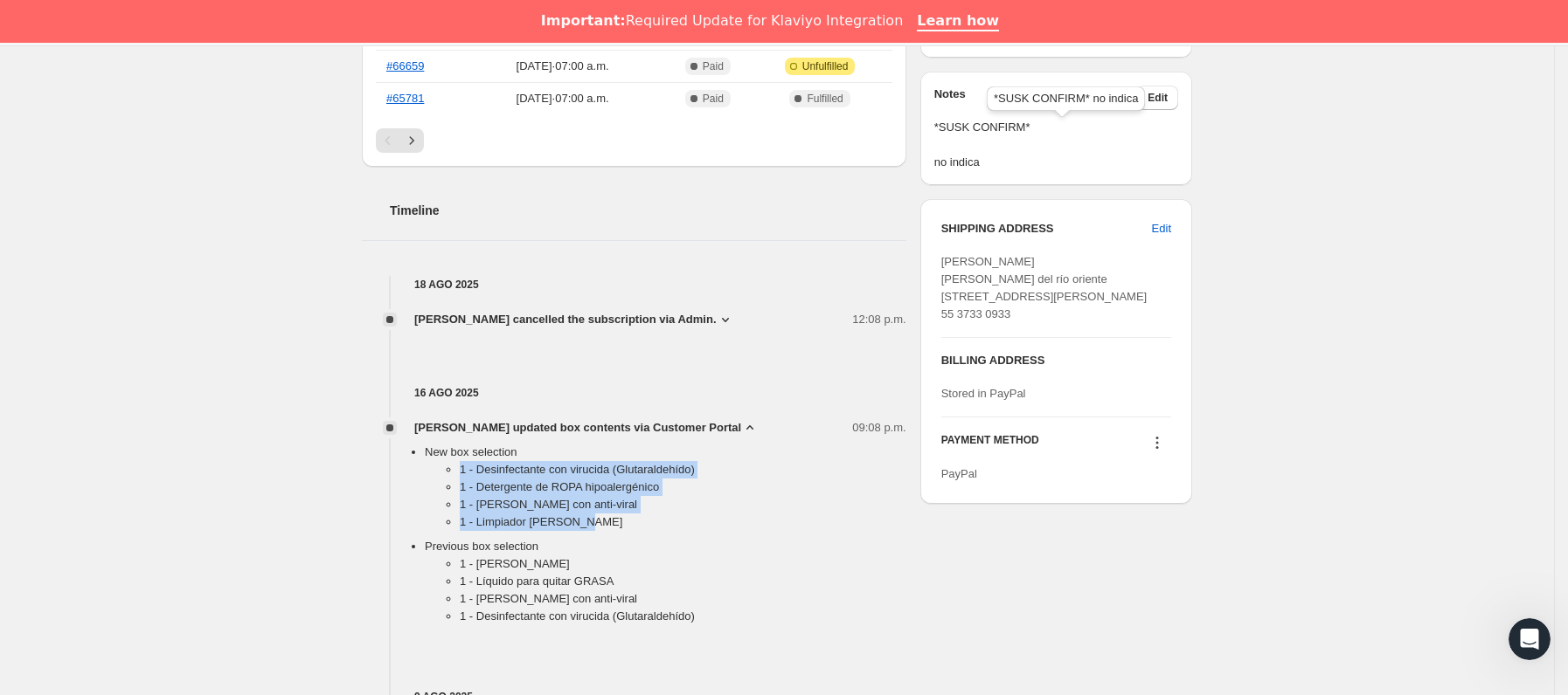
scroll to position [347, 0]
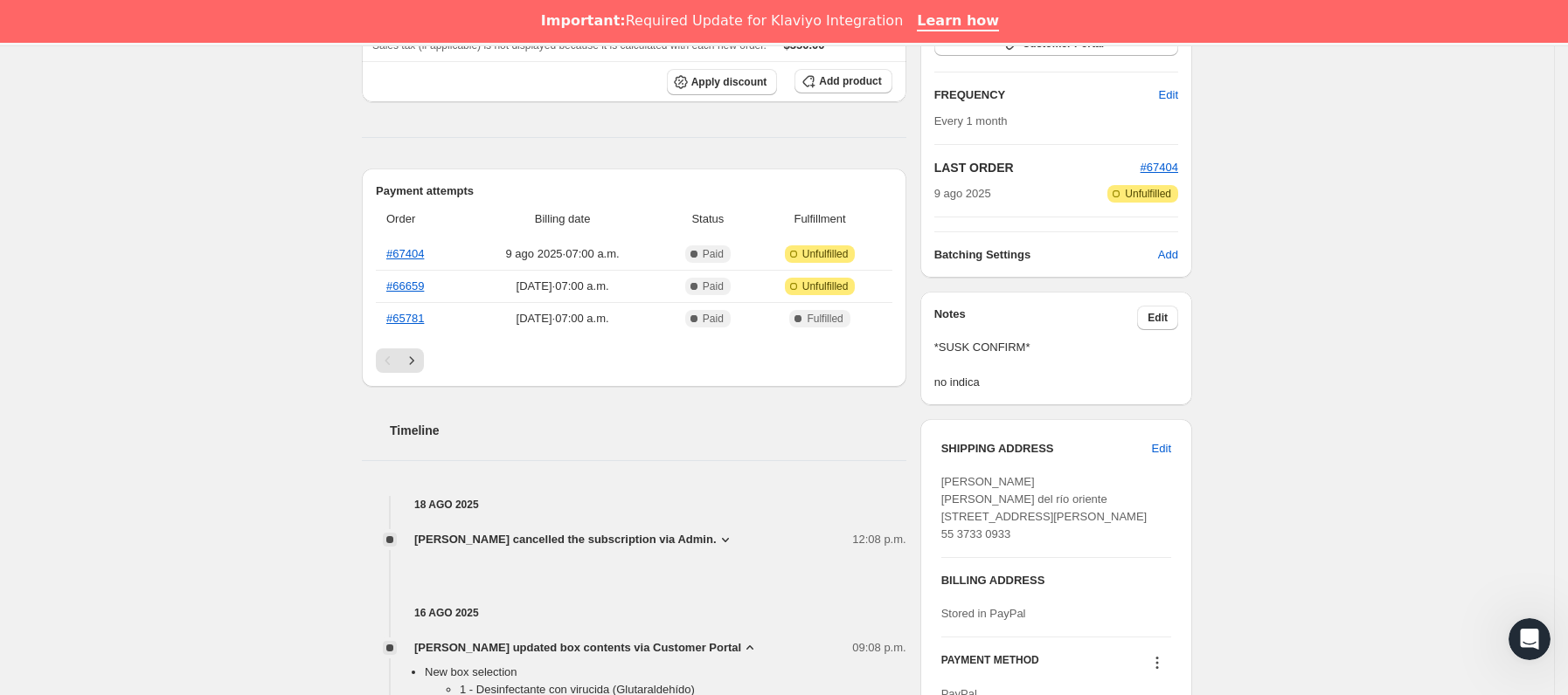
click at [1168, 159] on div "Plan Cancelled Cancelled 18 ago 2025 Reactivate now Customer Portal FREQUENCY E…" at bounding box center [1056, 90] width 244 height 347
click at [1168, 164] on span "#67404" at bounding box center [1158, 168] width 37 height 13
